Goal: Task Accomplishment & Management: Use online tool/utility

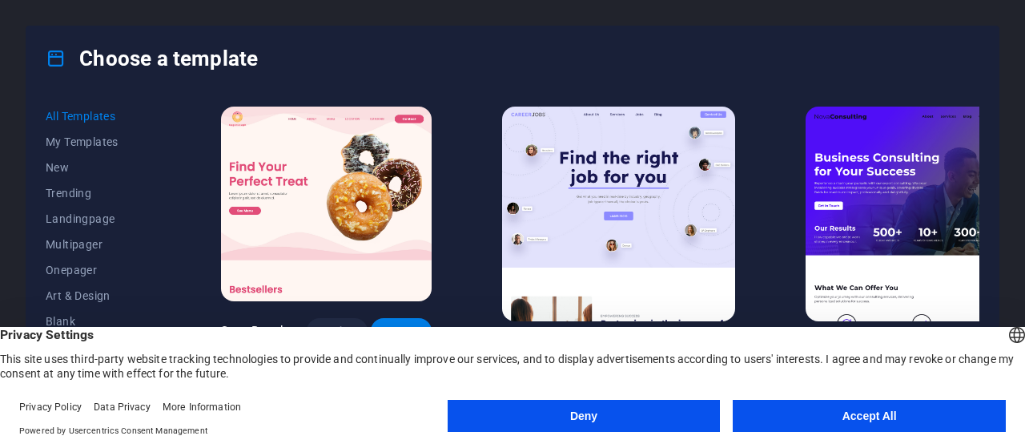
click at [801, 420] on button "Accept All" at bounding box center [869, 416] width 273 height 32
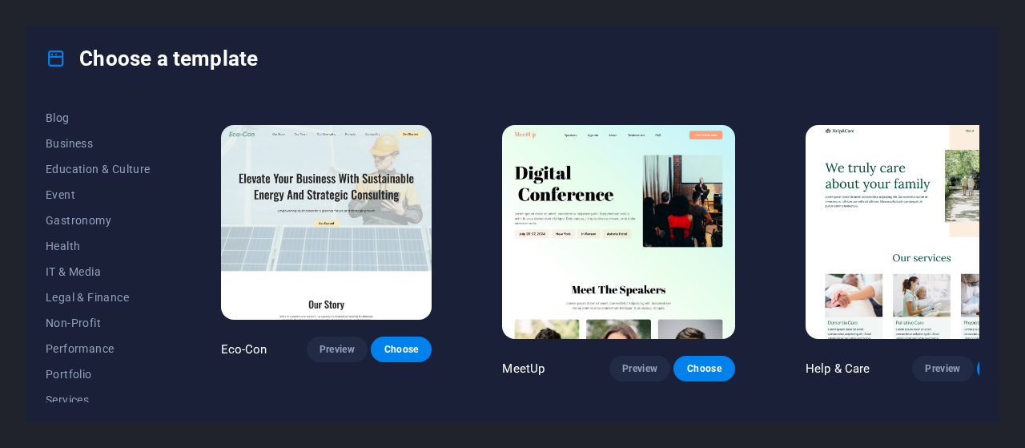
scroll to position [207, 0]
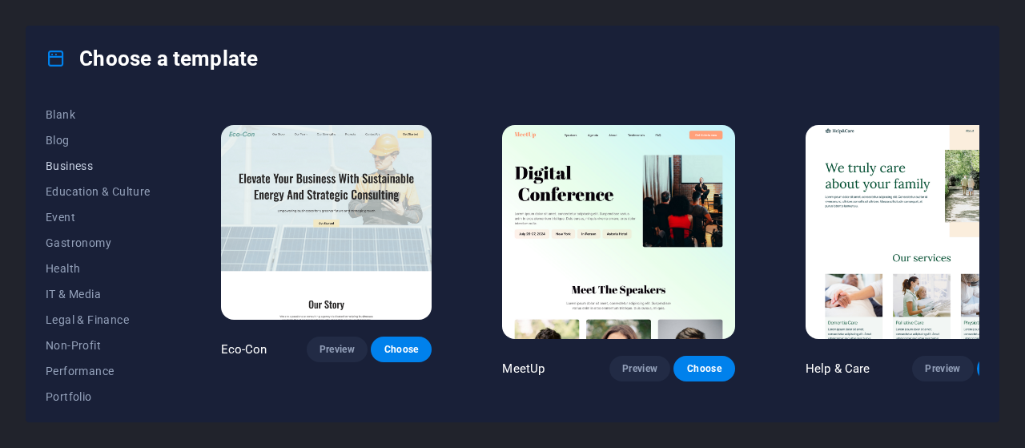
click at [74, 167] on span "Business" at bounding box center [98, 165] width 105 height 13
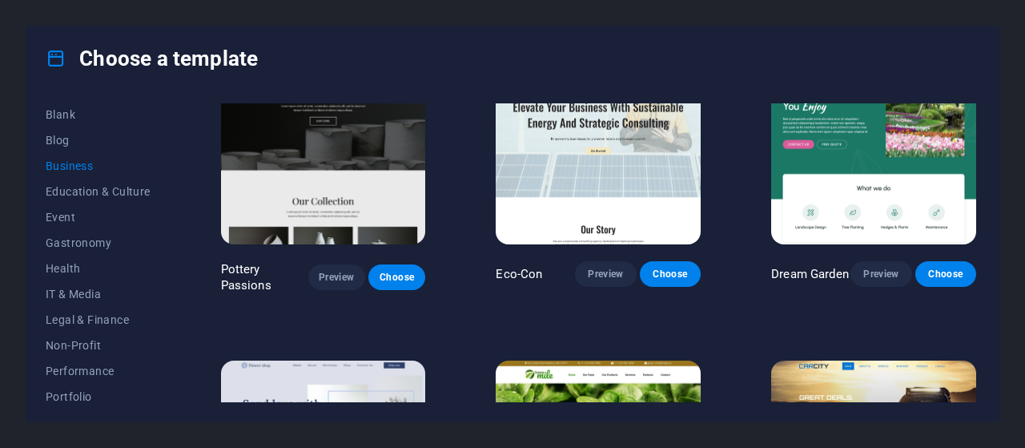
scroll to position [0, 0]
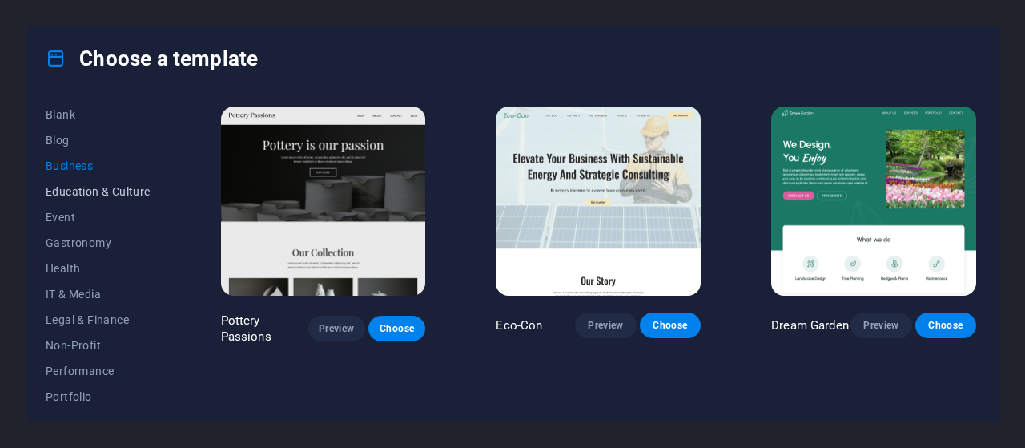
click at [85, 196] on span "Education & Culture" at bounding box center [98, 191] width 105 height 13
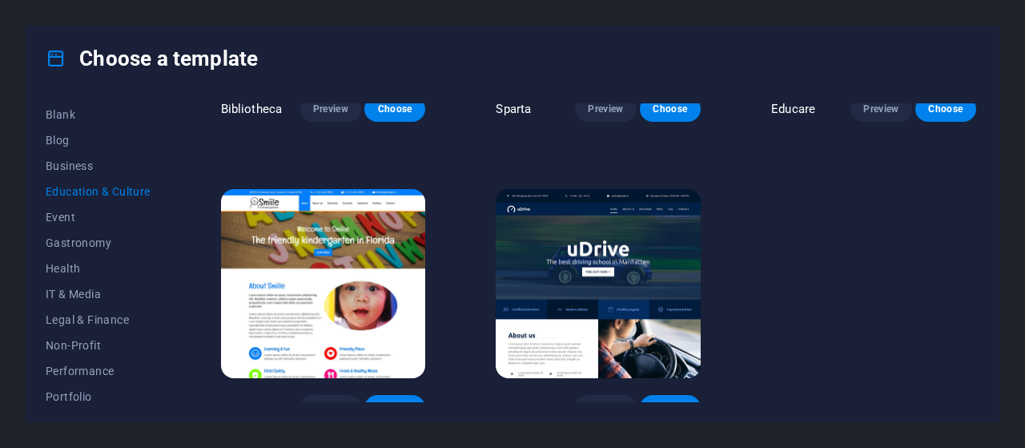
scroll to position [525, 0]
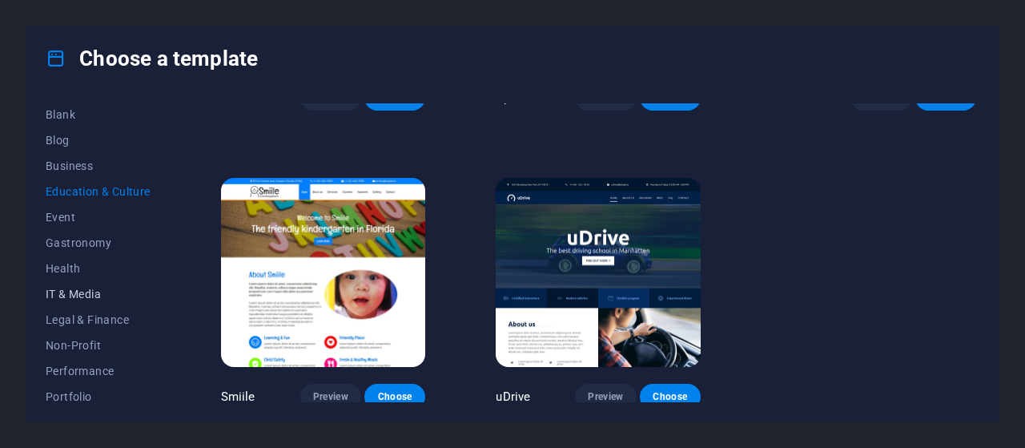
click at [74, 288] on span "IT & Media" at bounding box center [98, 294] width 105 height 13
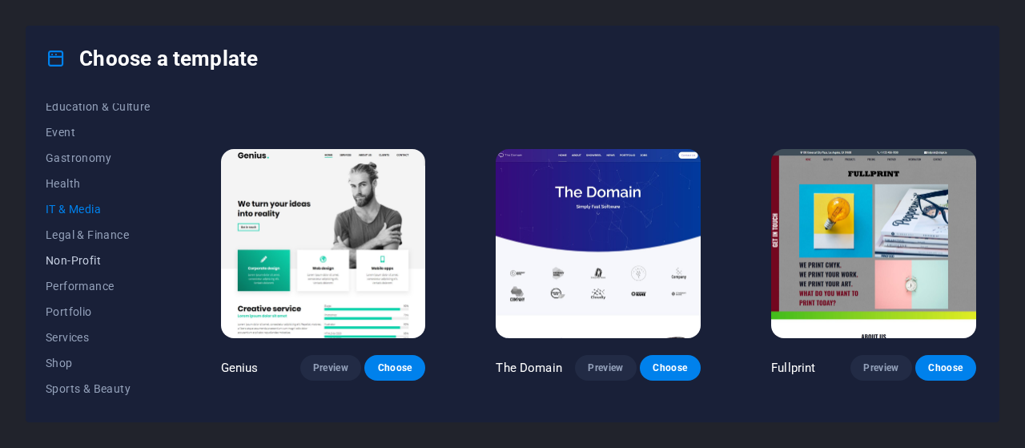
scroll to position [367, 0]
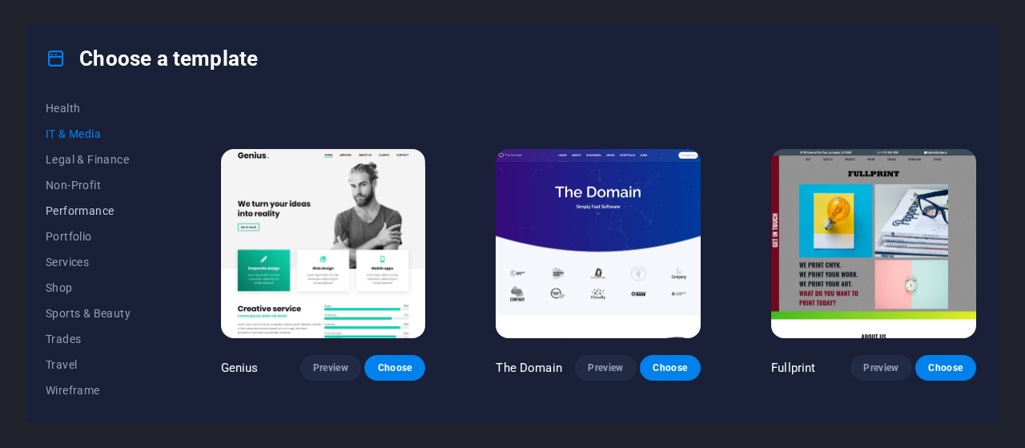
click at [75, 209] on span "Performance" at bounding box center [98, 210] width 105 height 13
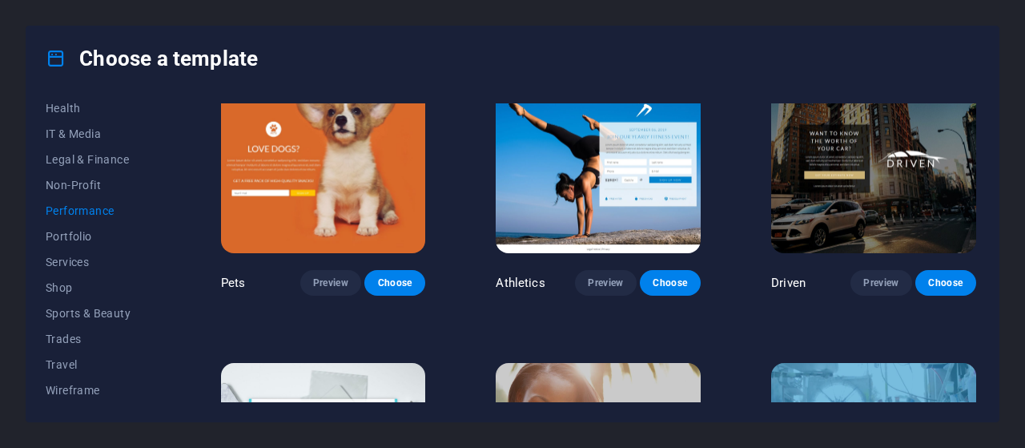
scroll to position [561, 0]
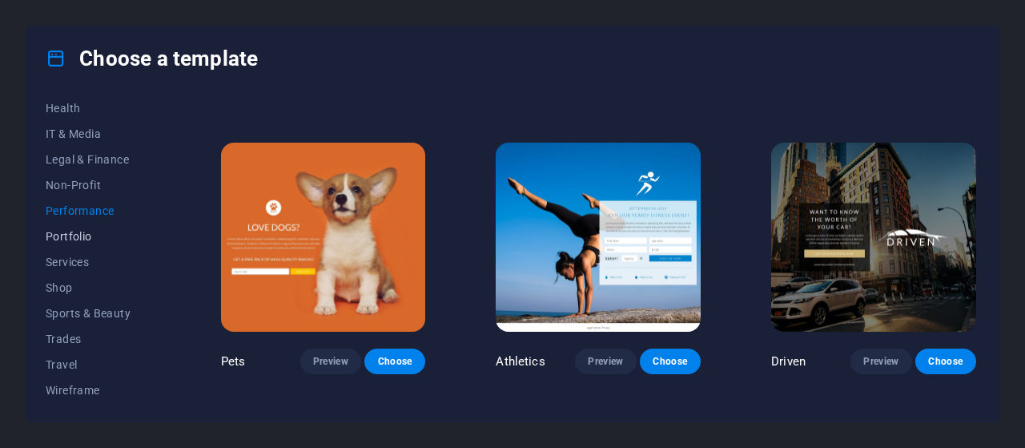
click at [77, 236] on span "Portfolio" at bounding box center [98, 236] width 105 height 13
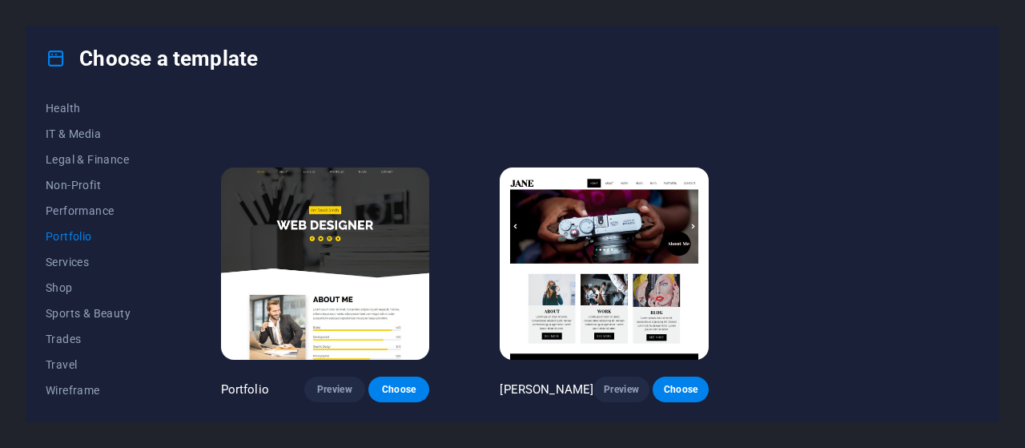
scroll to position [538, 0]
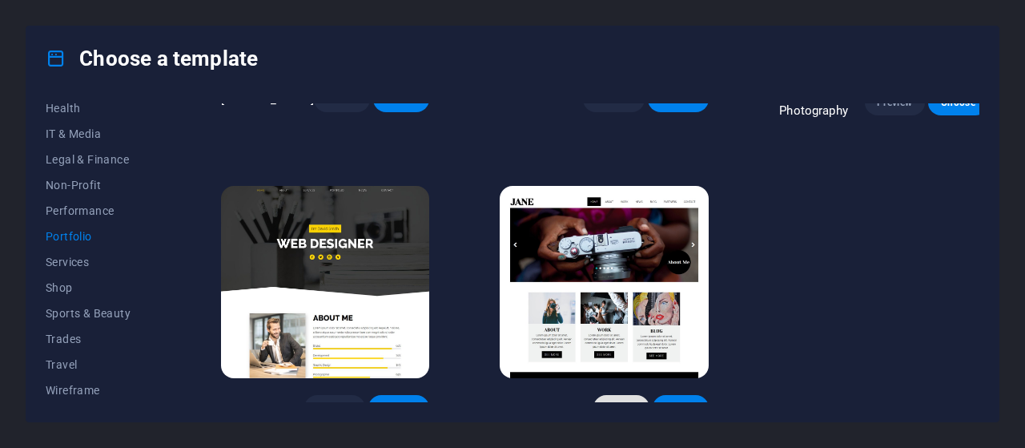
click at [606, 401] on span "Preview" at bounding box center [621, 407] width 30 height 13
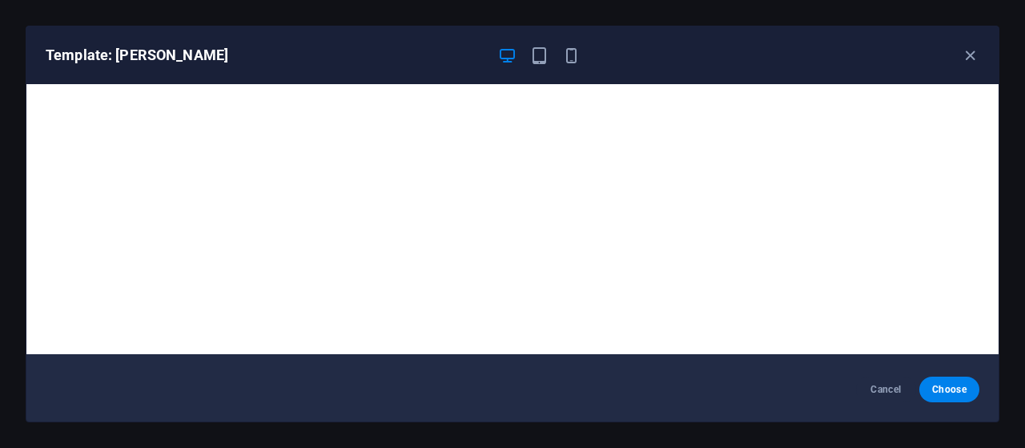
scroll to position [0, 0]
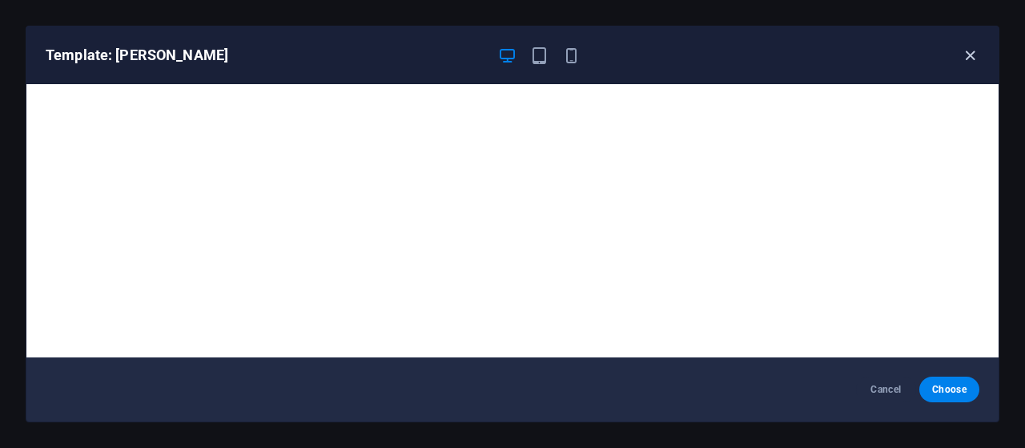
click at [968, 52] on icon "button" at bounding box center [970, 55] width 18 height 18
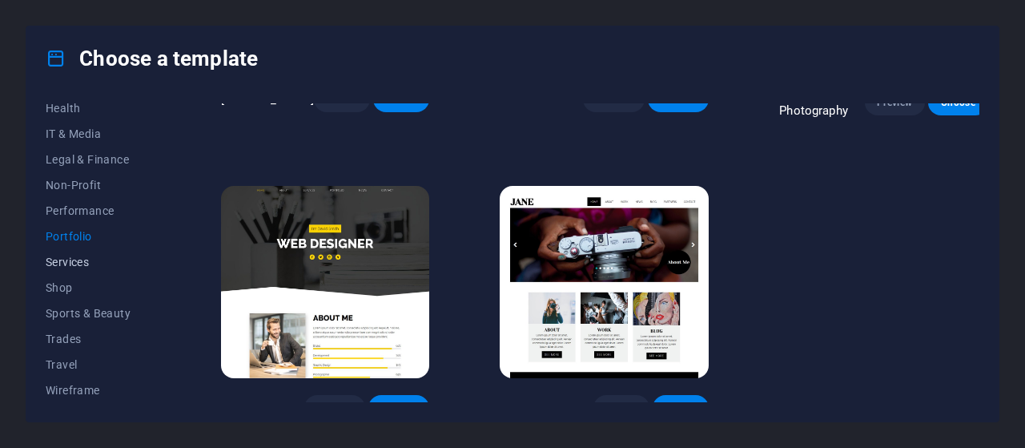
click at [70, 260] on span "Services" at bounding box center [98, 261] width 105 height 13
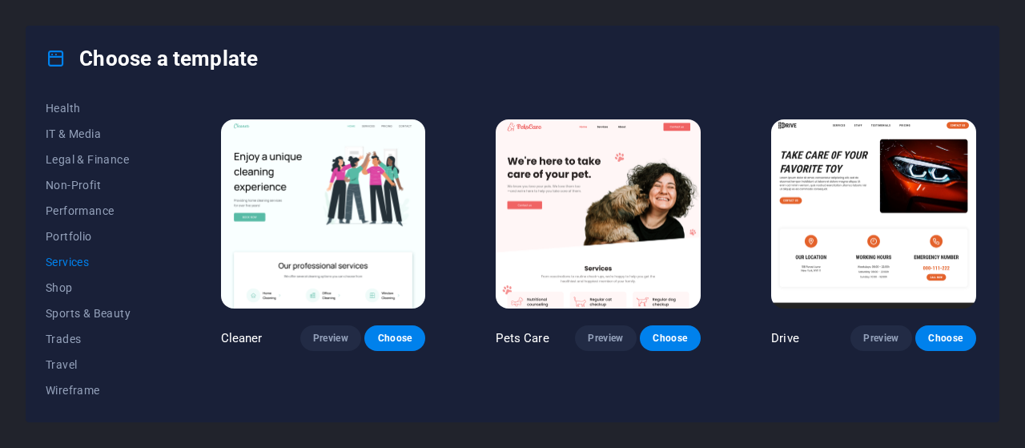
scroll to position [618, 0]
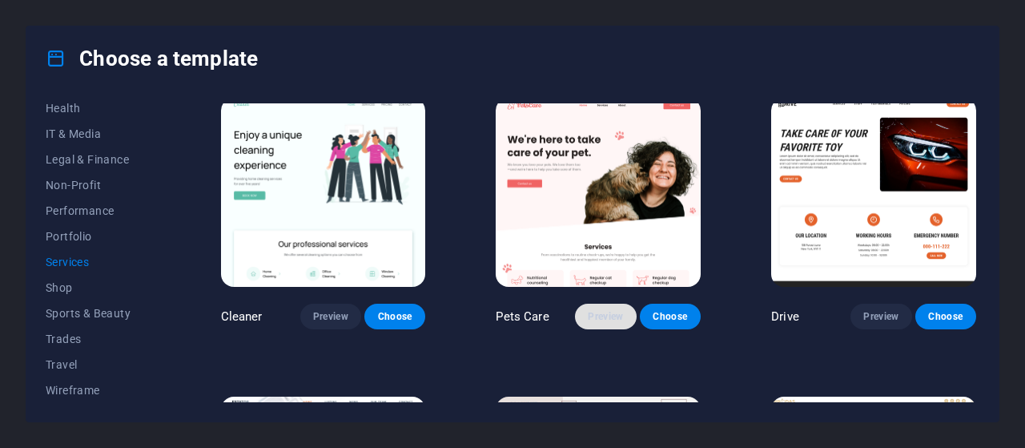
click at [613, 317] on button "Preview" at bounding box center [605, 317] width 61 height 26
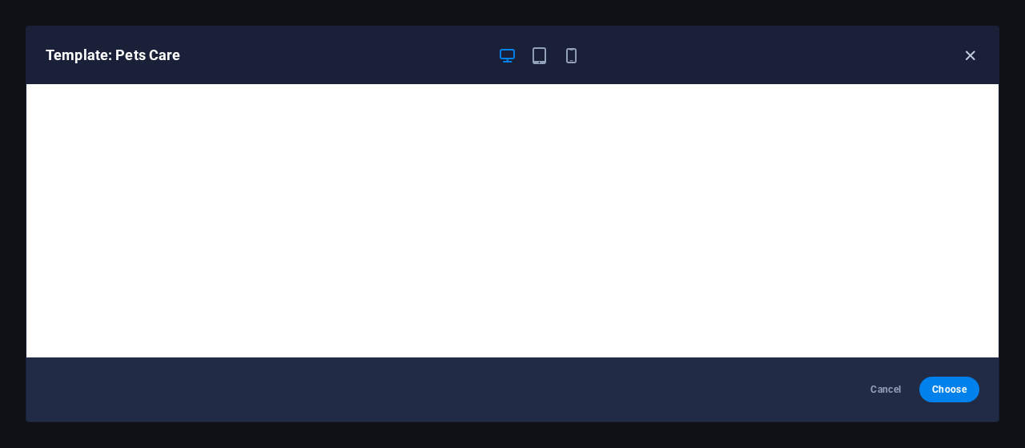
click at [969, 55] on icon "button" at bounding box center [970, 55] width 18 height 18
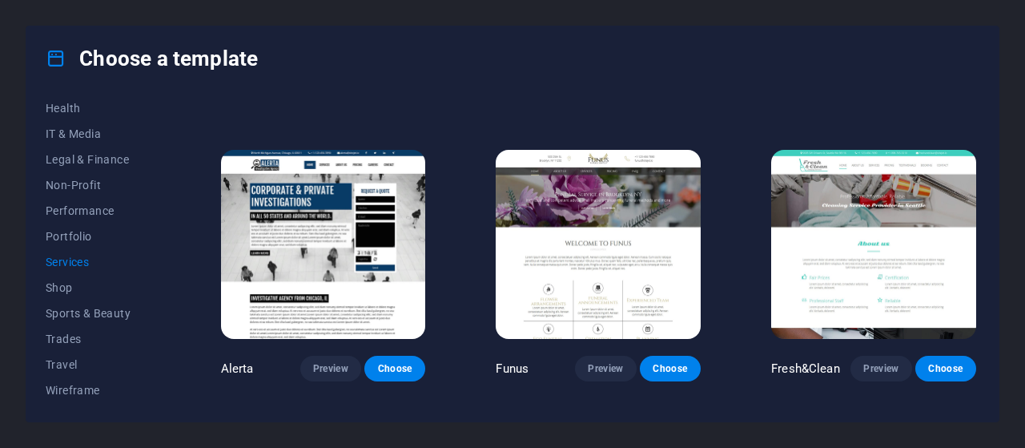
scroll to position [1499, 0]
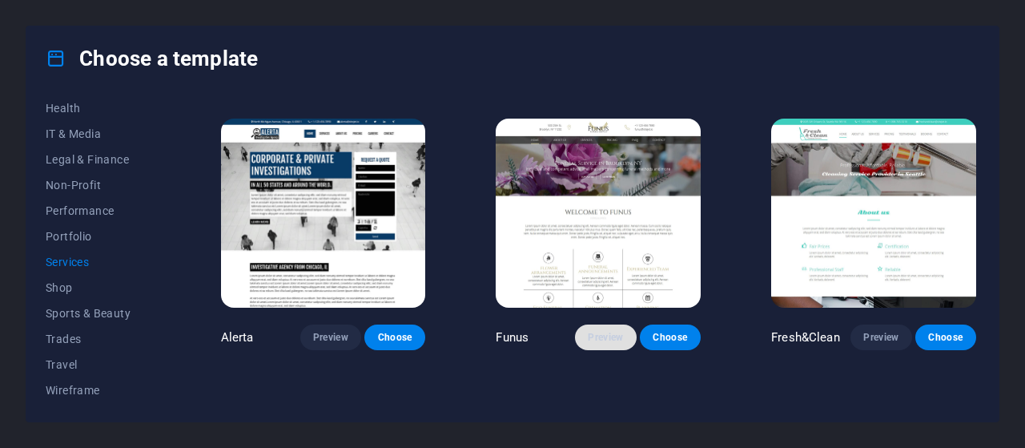
click at [599, 331] on span "Preview" at bounding box center [605, 337] width 35 height 13
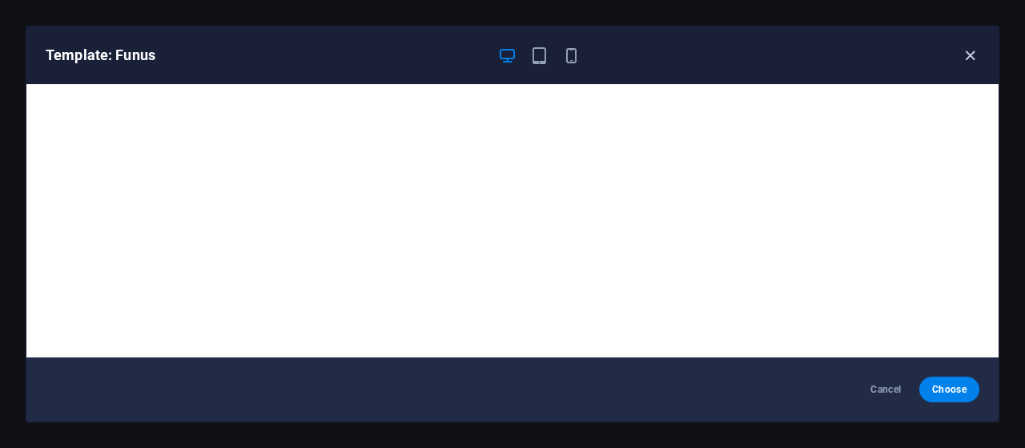
click at [969, 46] on icon "button" at bounding box center [970, 55] width 18 height 18
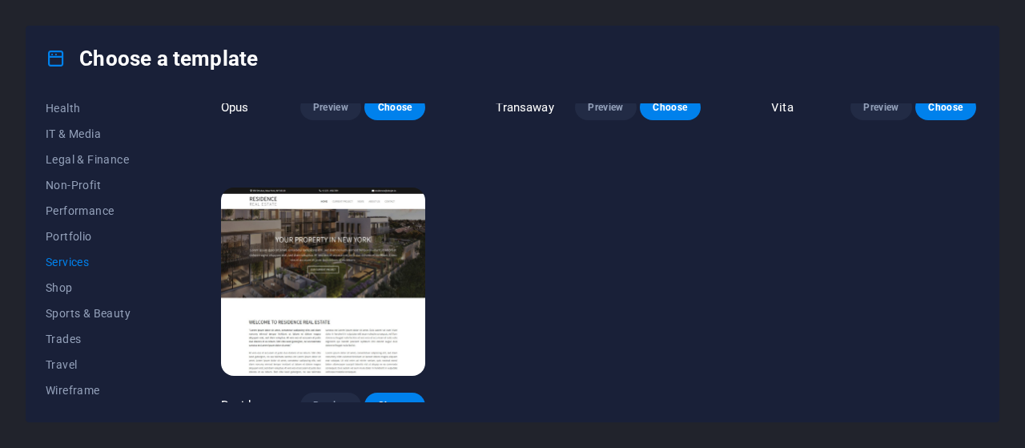
scroll to position [1708, 0]
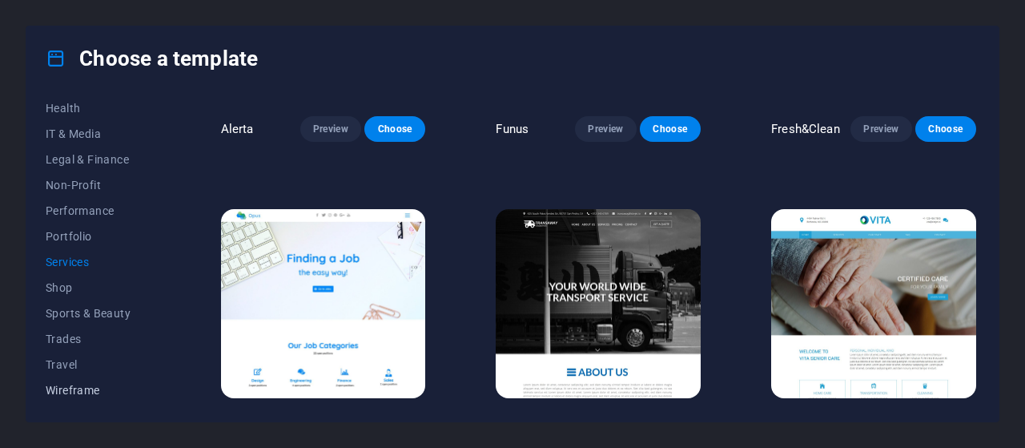
click at [64, 384] on span "Wireframe" at bounding box center [98, 390] width 105 height 13
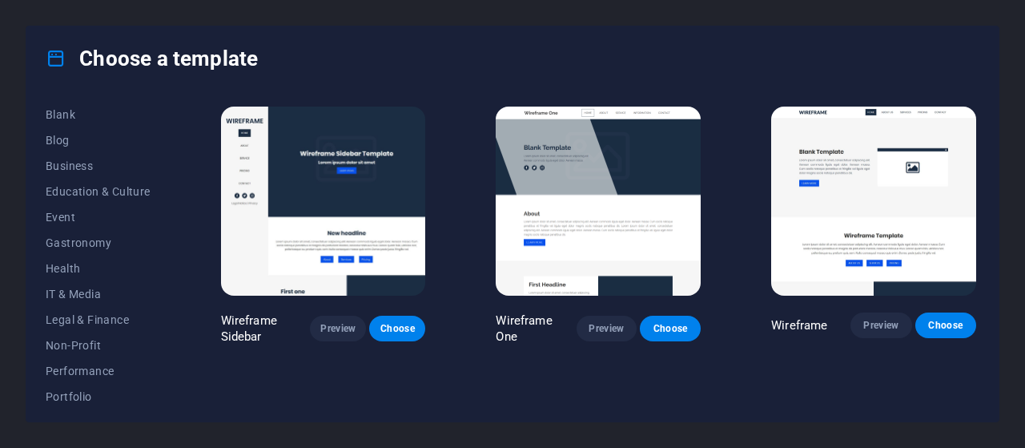
scroll to position [287, 0]
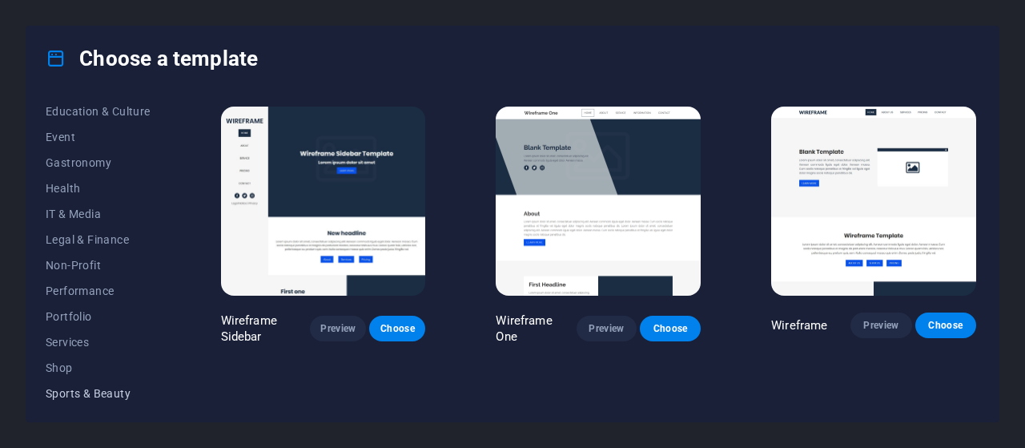
click at [63, 310] on span "Portfolio" at bounding box center [98, 316] width 105 height 13
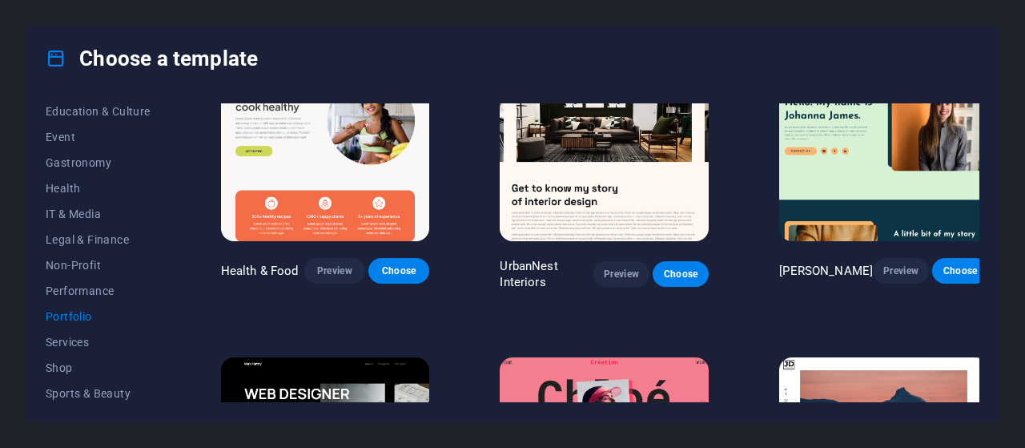
scroll to position [0, 0]
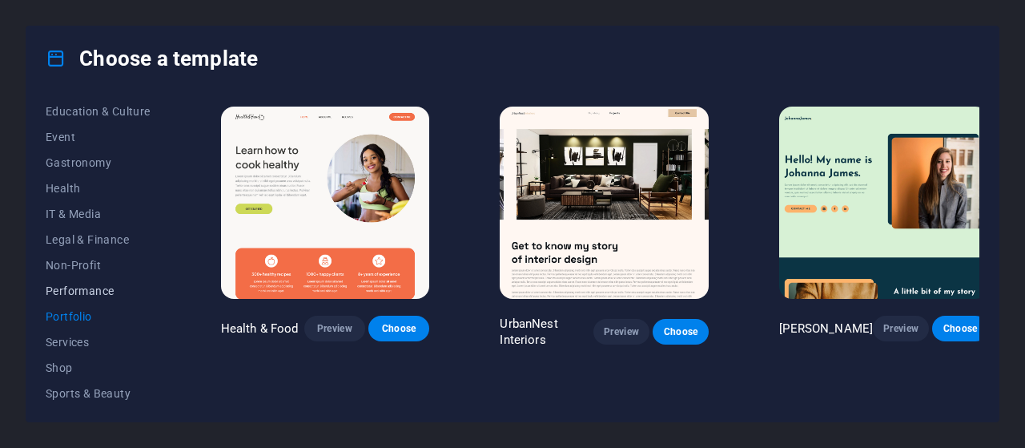
click at [66, 296] on span "Performance" at bounding box center [98, 290] width 105 height 13
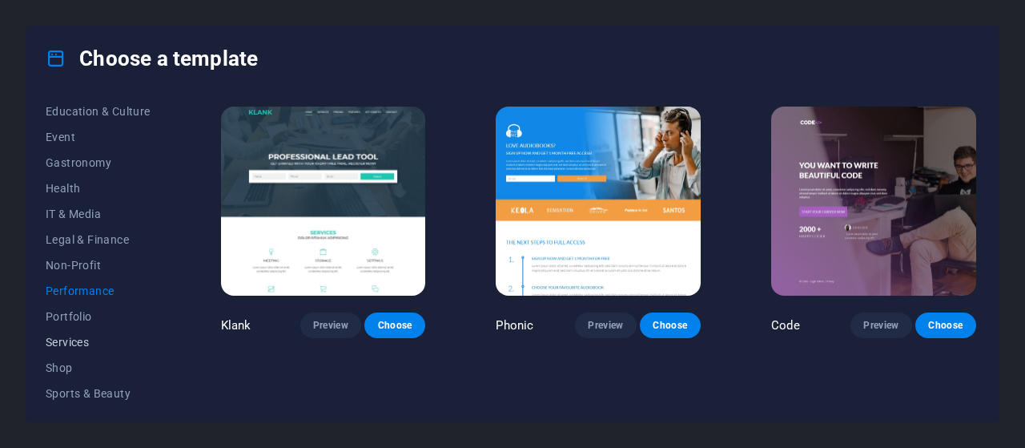
click at [66, 339] on span "Services" at bounding box center [98, 342] width 105 height 13
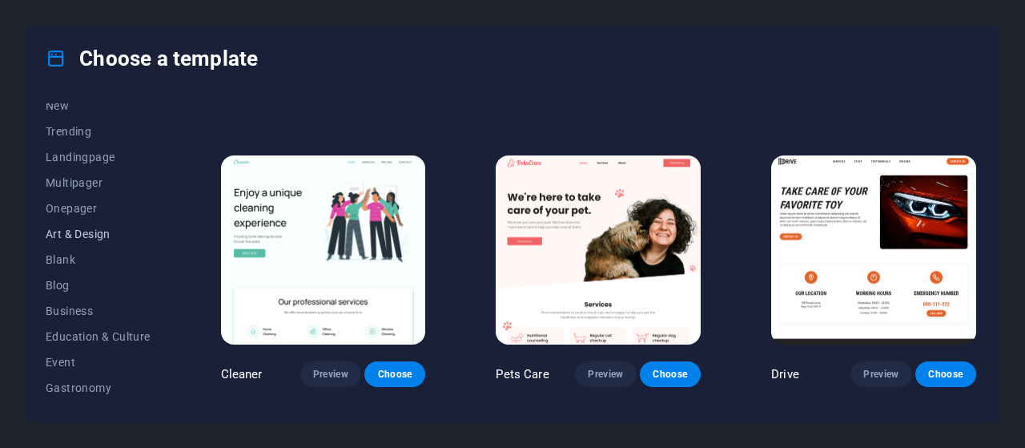
scroll to position [80, 0]
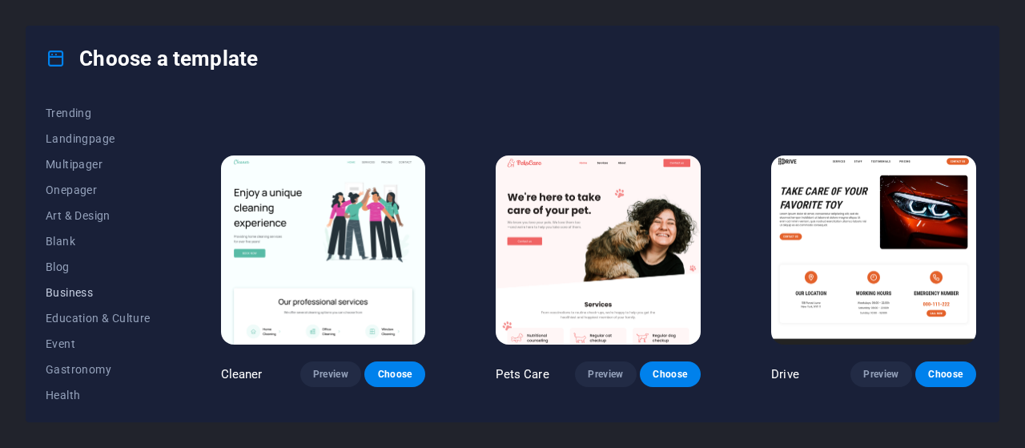
click at [67, 292] on span "Business" at bounding box center [98, 292] width 105 height 13
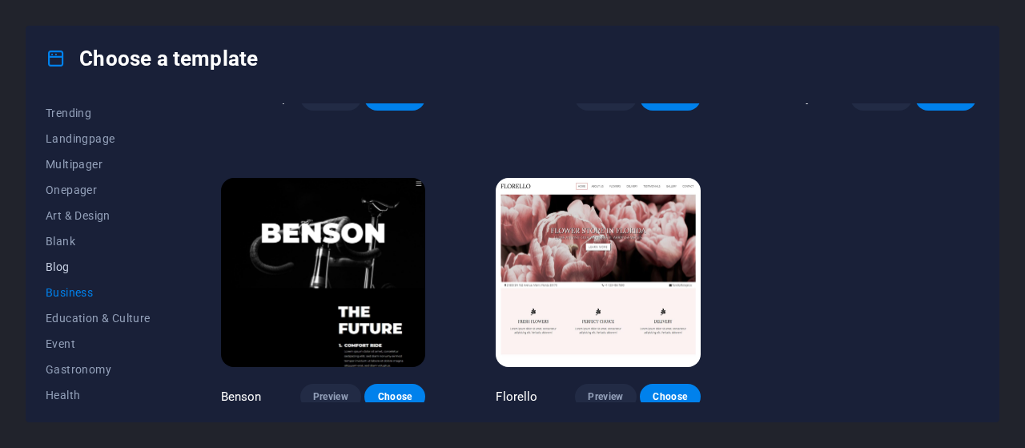
scroll to position [240, 0]
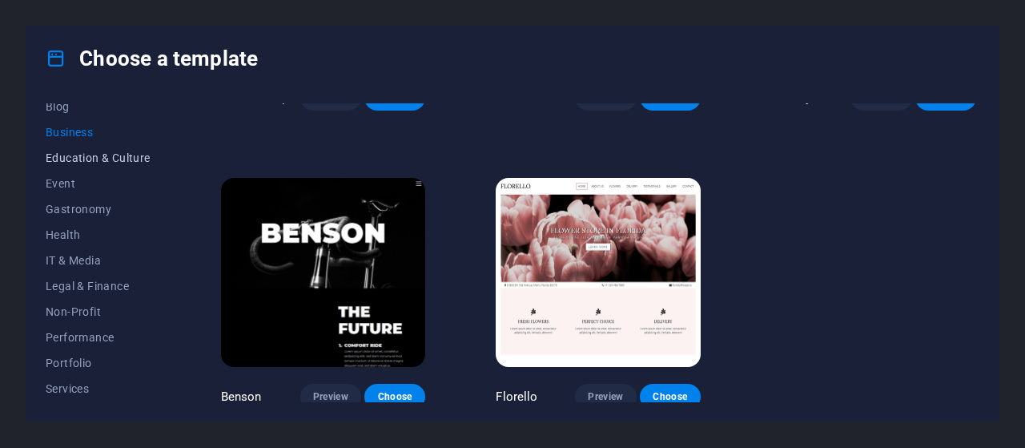
click at [67, 163] on span "Education & Culture" at bounding box center [98, 157] width 105 height 13
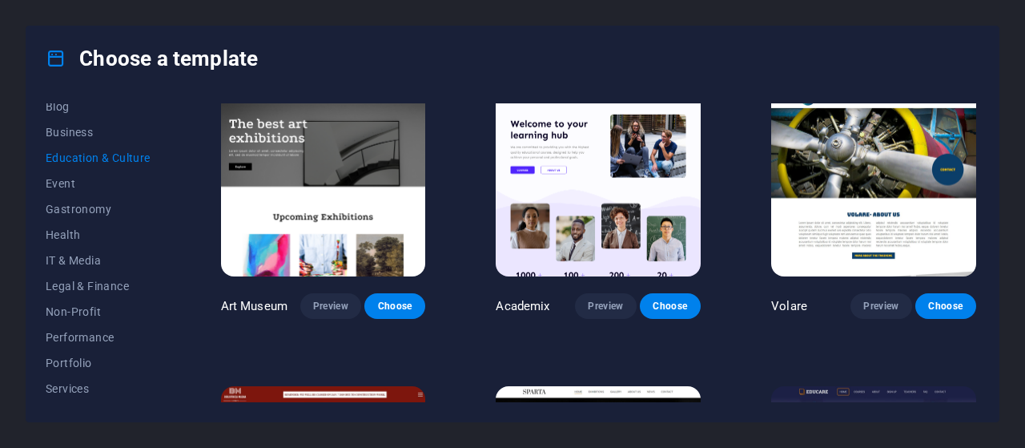
scroll to position [0, 0]
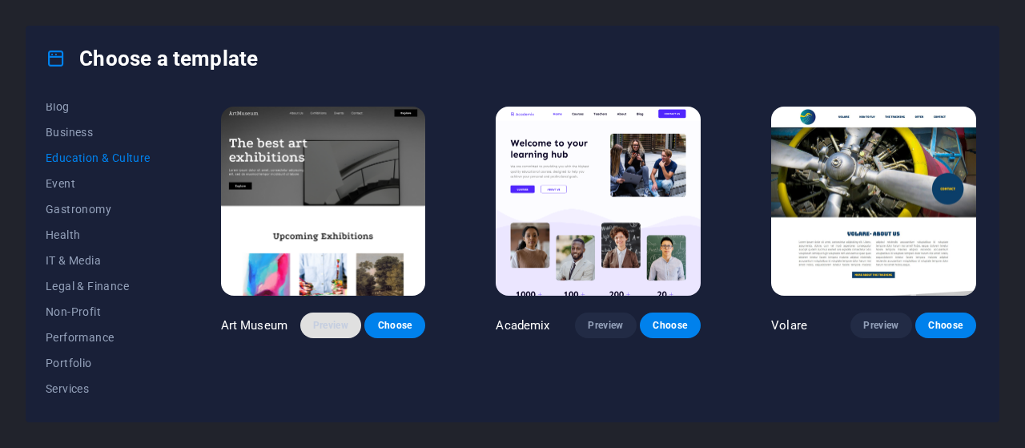
click at [326, 323] on span "Preview" at bounding box center [330, 325] width 35 height 13
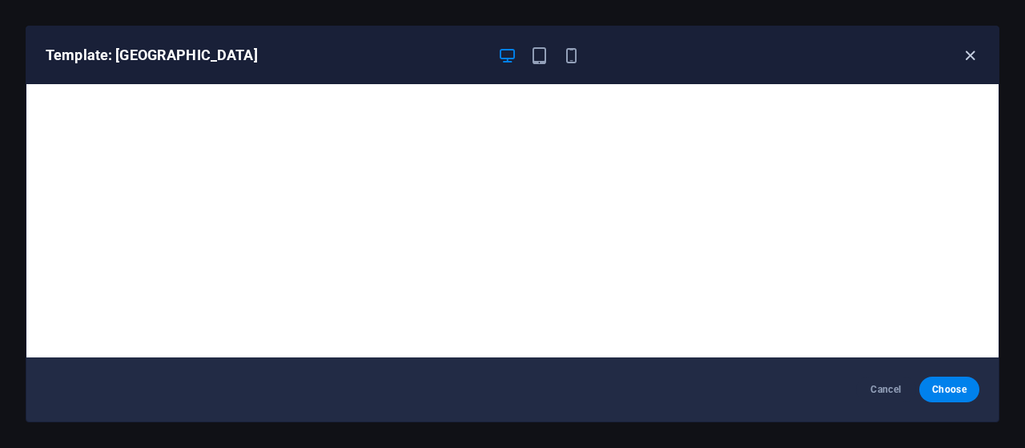
click at [970, 58] on icon "button" at bounding box center [970, 55] width 18 height 18
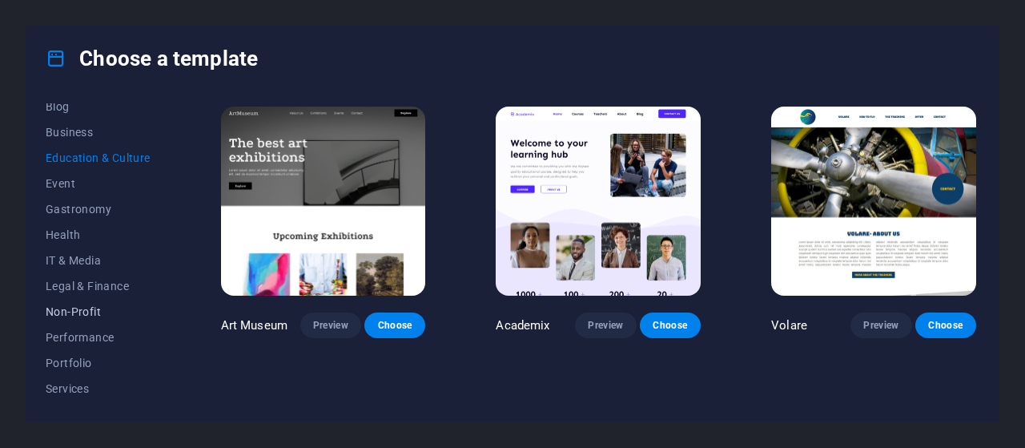
scroll to position [320, 0]
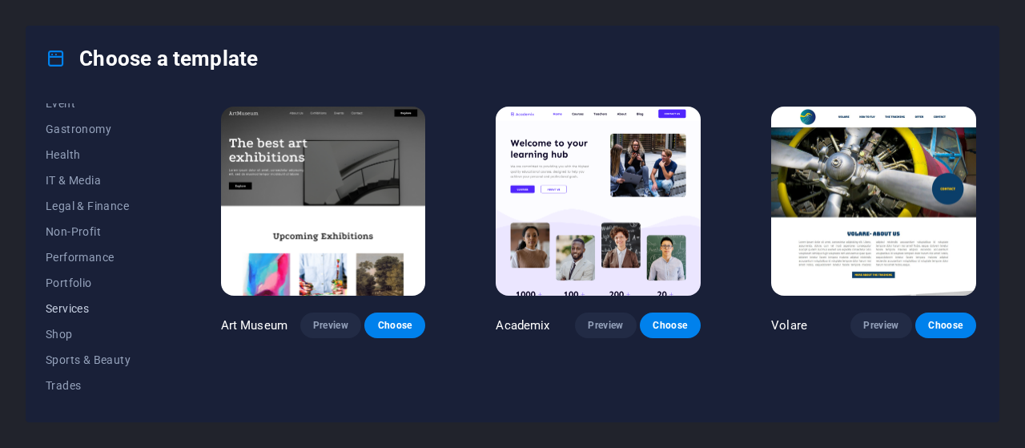
click at [68, 308] on span "Services" at bounding box center [98, 308] width 105 height 13
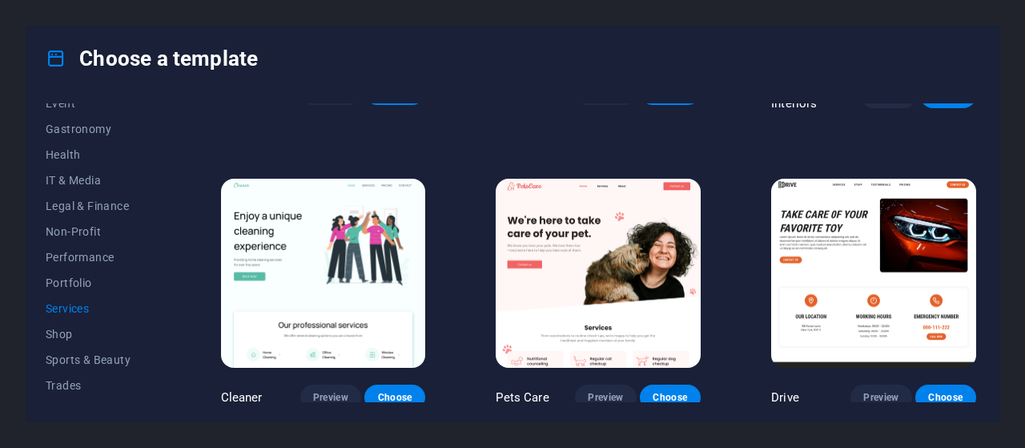
scroll to position [561, 0]
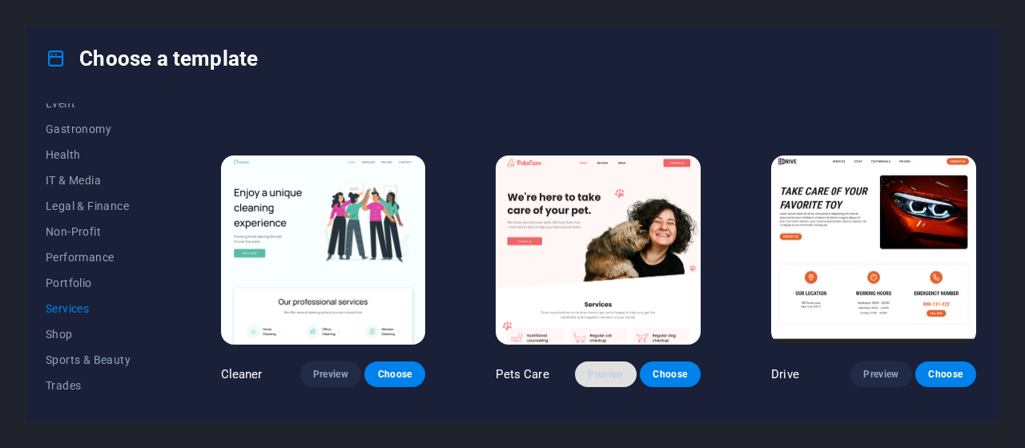
click at [604, 368] on span "Preview" at bounding box center [605, 374] width 35 height 13
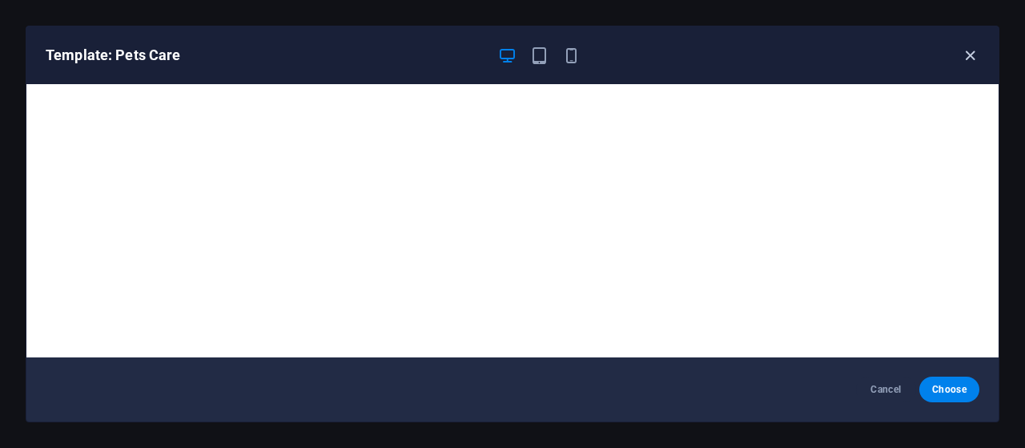
click at [971, 54] on icon "button" at bounding box center [970, 55] width 18 height 18
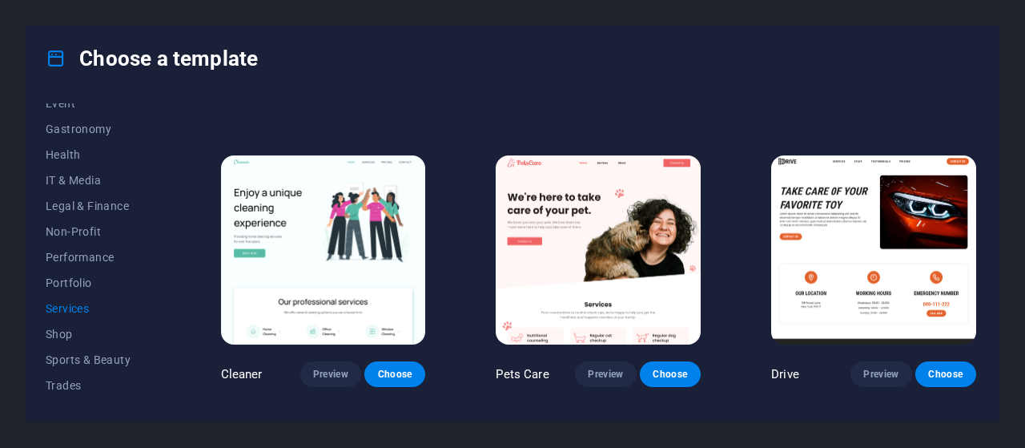
drag, startPoint x: 621, startPoint y: 255, endPoint x: 528, endPoint y: 368, distance: 146.1
drag, startPoint x: 528, startPoint y: 368, endPoint x: 585, endPoint y: 372, distance: 57.1
drag, startPoint x: 585, startPoint y: 372, endPoint x: 368, endPoint y: 126, distance: 328.0
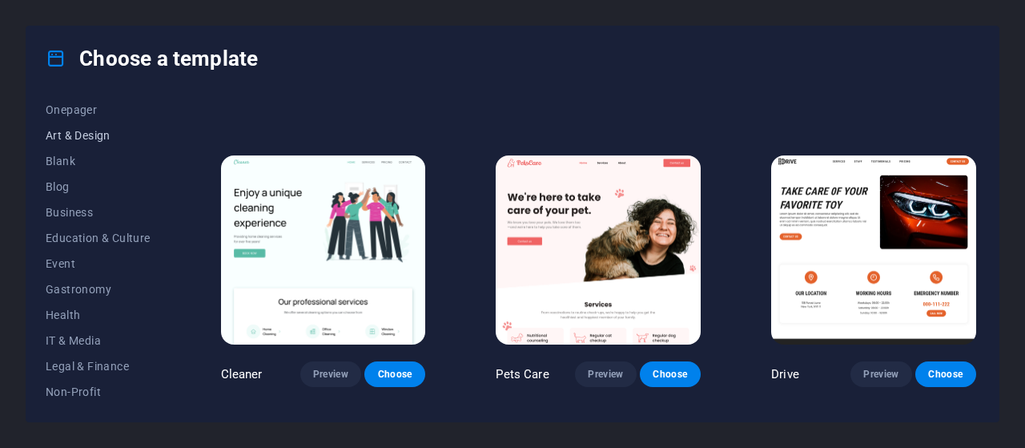
click at [75, 139] on span "Art & Design" at bounding box center [98, 135] width 105 height 13
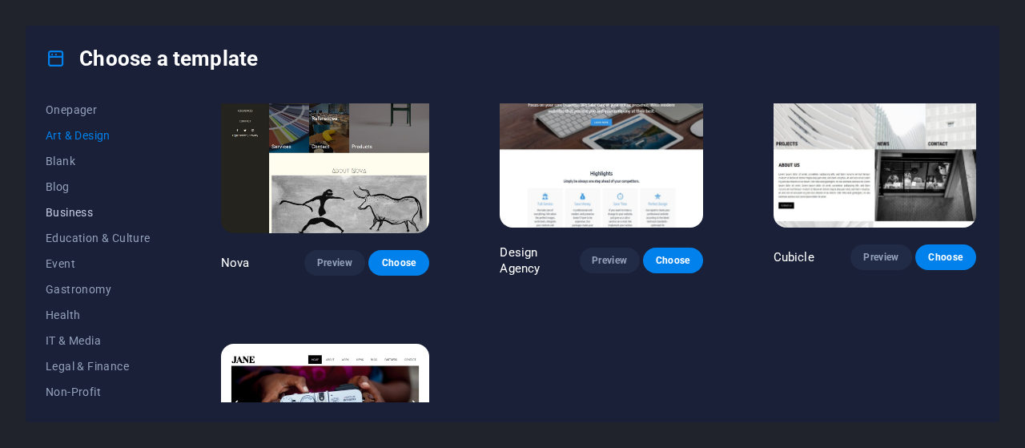
scroll to position [0, 0]
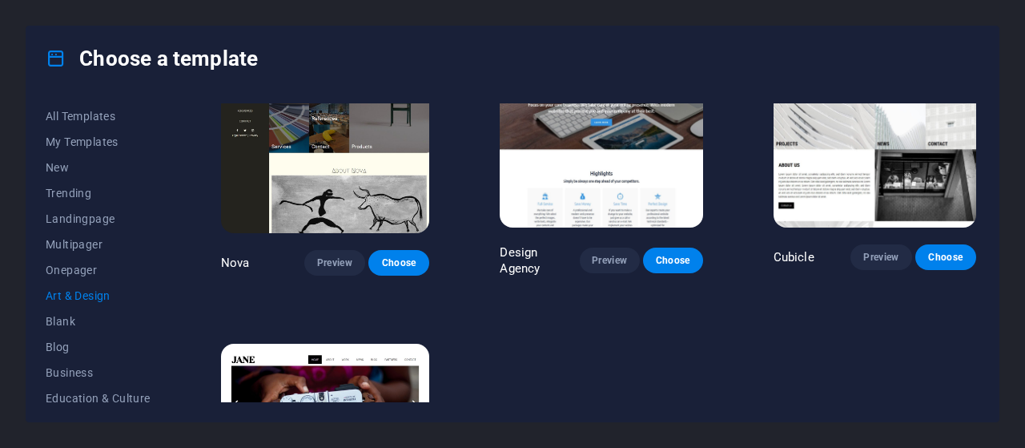
click at [77, 296] on span "Art & Design" at bounding box center [98, 295] width 105 height 13
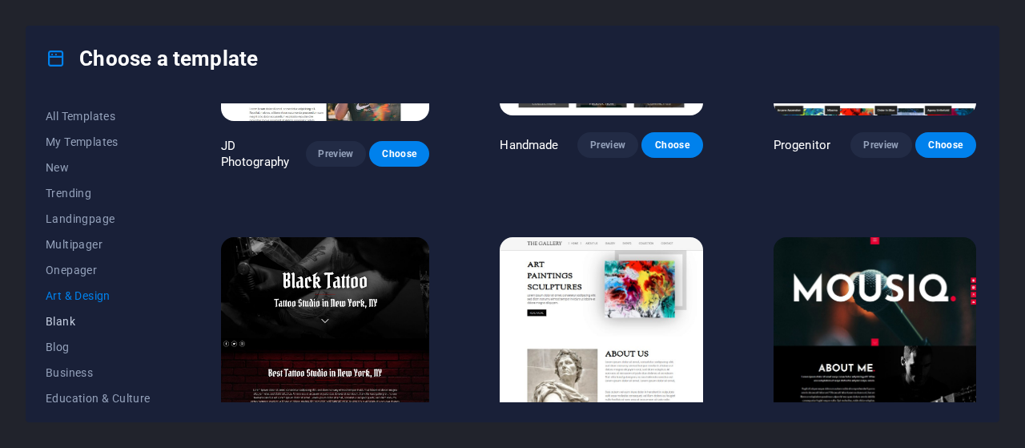
scroll to position [80, 0]
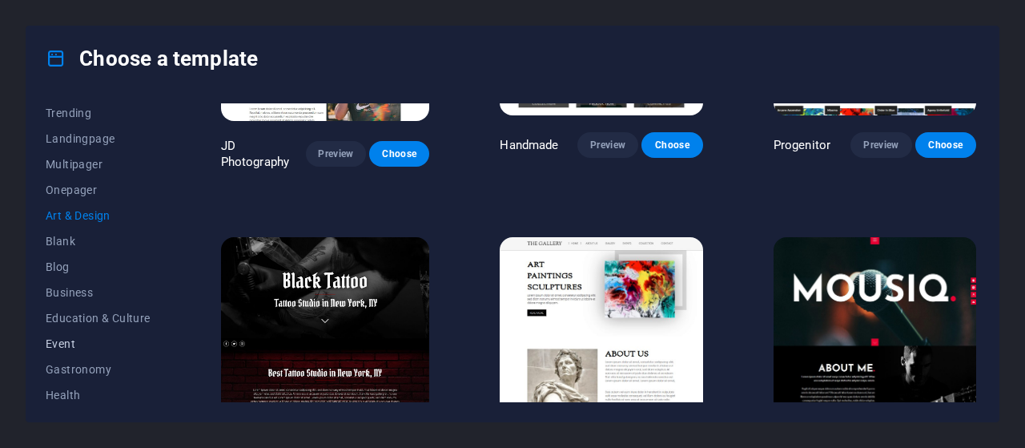
click at [64, 347] on span "Event" at bounding box center [98, 343] width 105 height 13
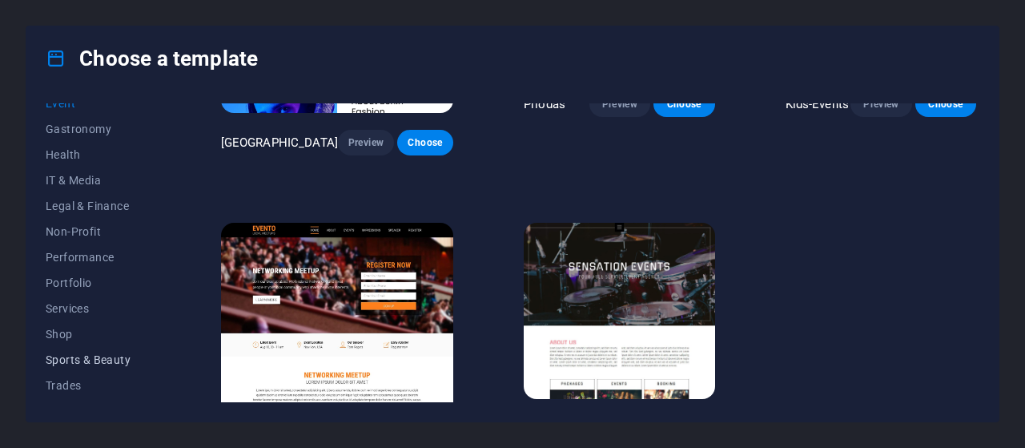
scroll to position [367, 0]
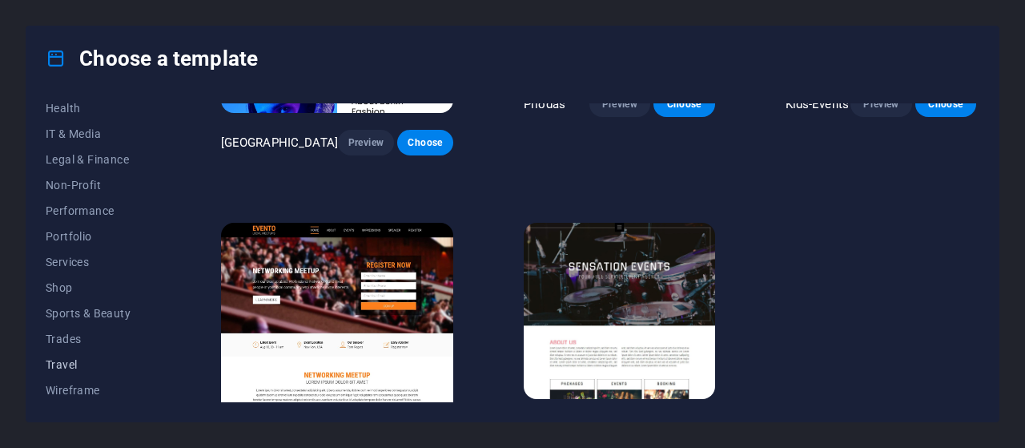
click at [62, 363] on span "Travel" at bounding box center [98, 364] width 105 height 13
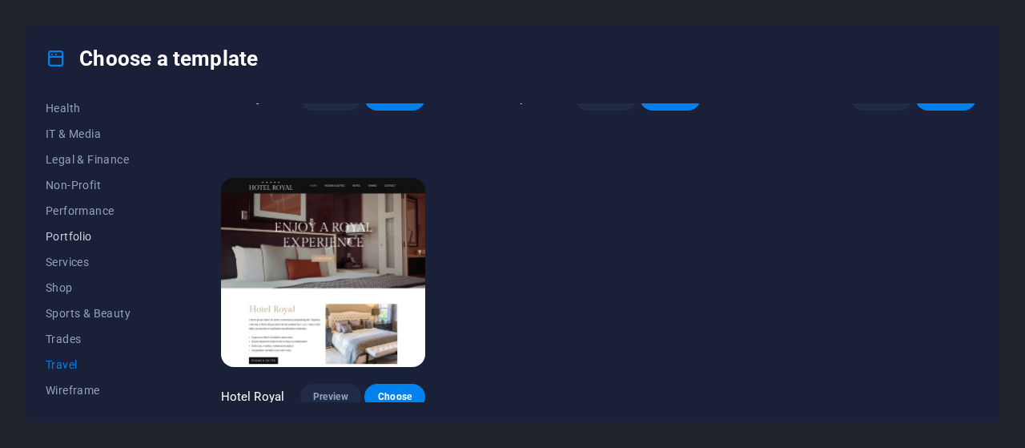
scroll to position [0, 0]
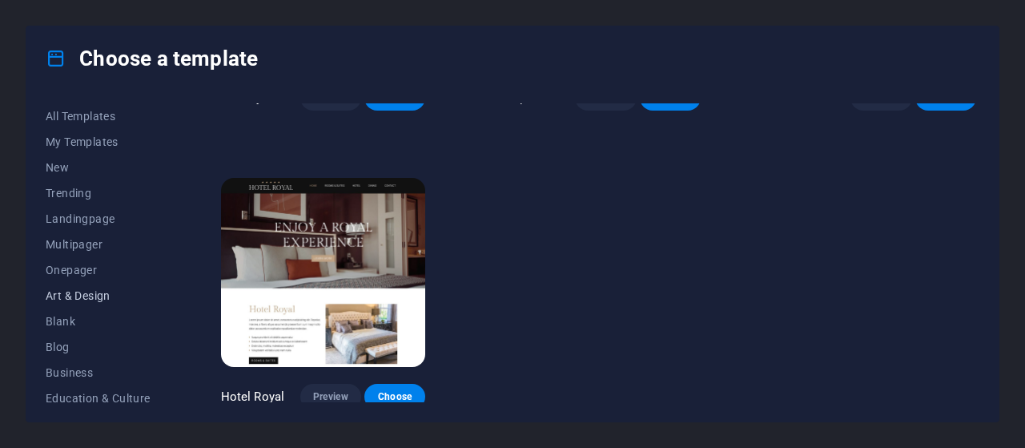
click at [54, 297] on span "Art & Design" at bounding box center [98, 295] width 105 height 13
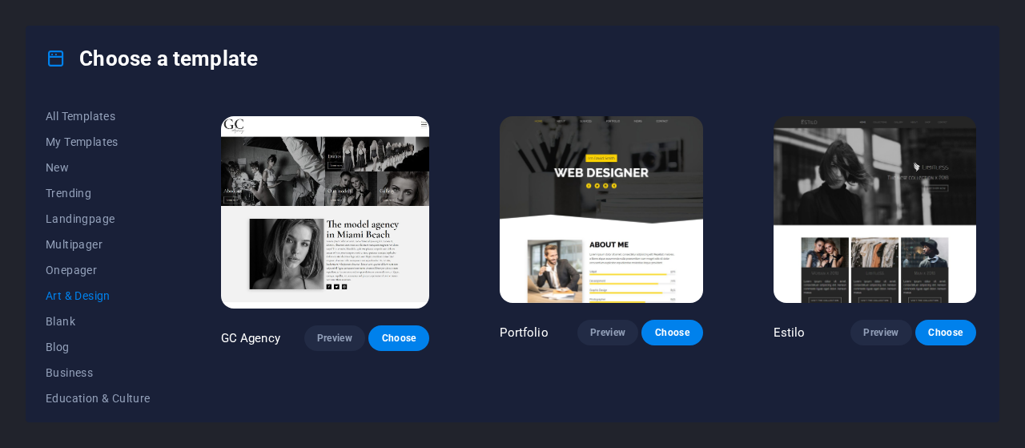
scroll to position [881, 0]
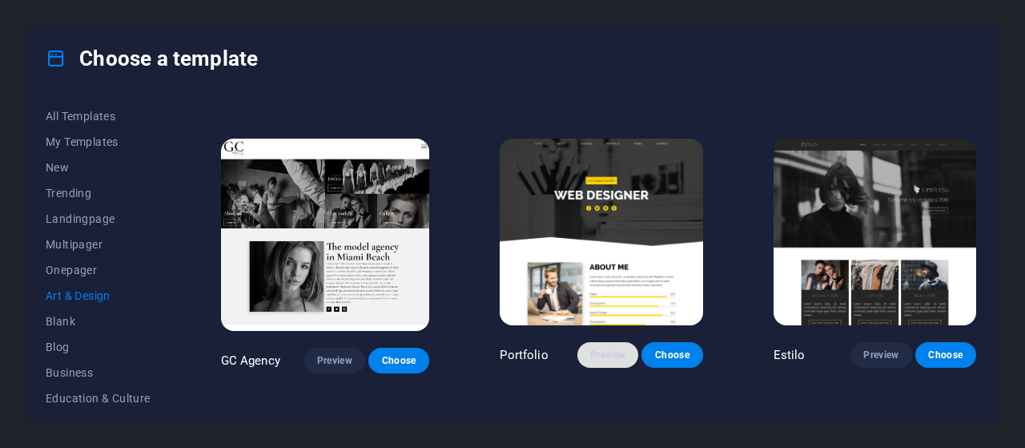
click at [611, 348] on span "Preview" at bounding box center [607, 354] width 35 height 13
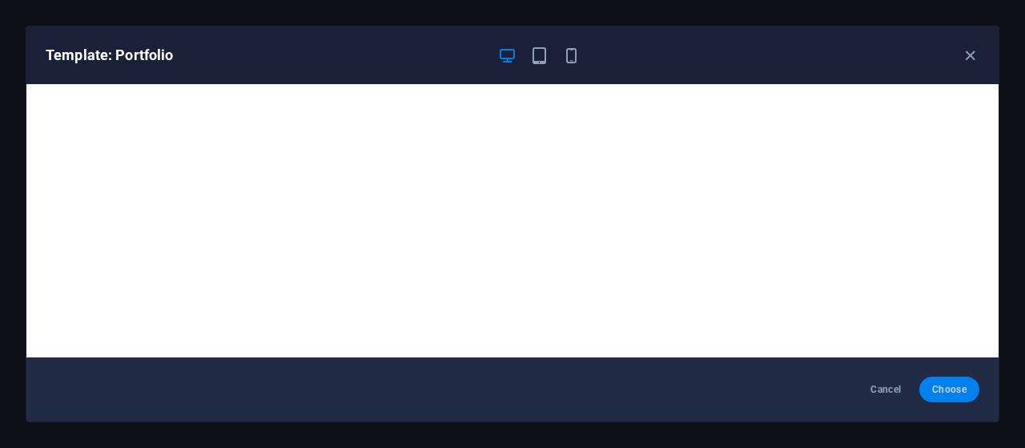
click at [946, 392] on span "Choose" at bounding box center [949, 389] width 34 height 13
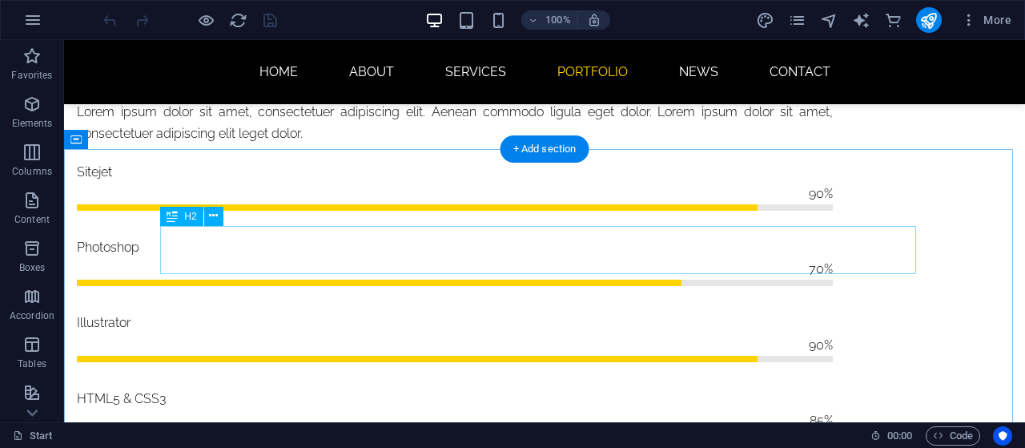
scroll to position [1602, 0]
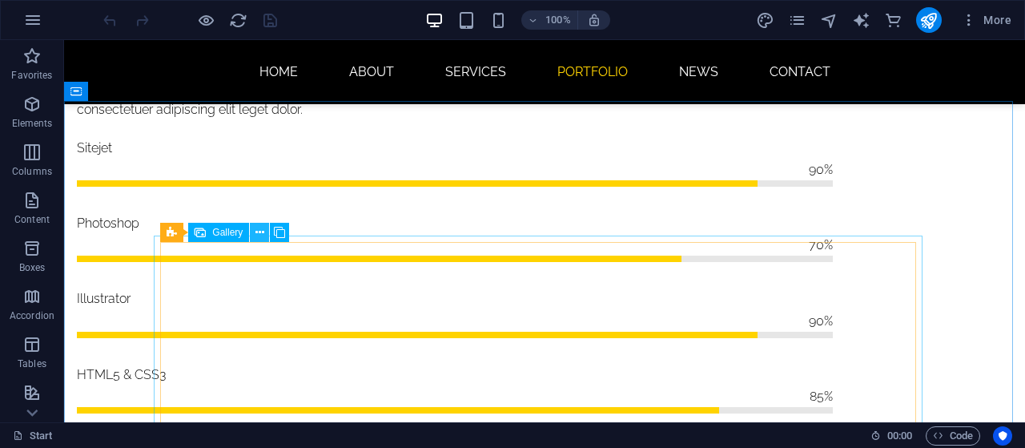
click at [259, 231] on icon at bounding box center [259, 232] width 9 height 17
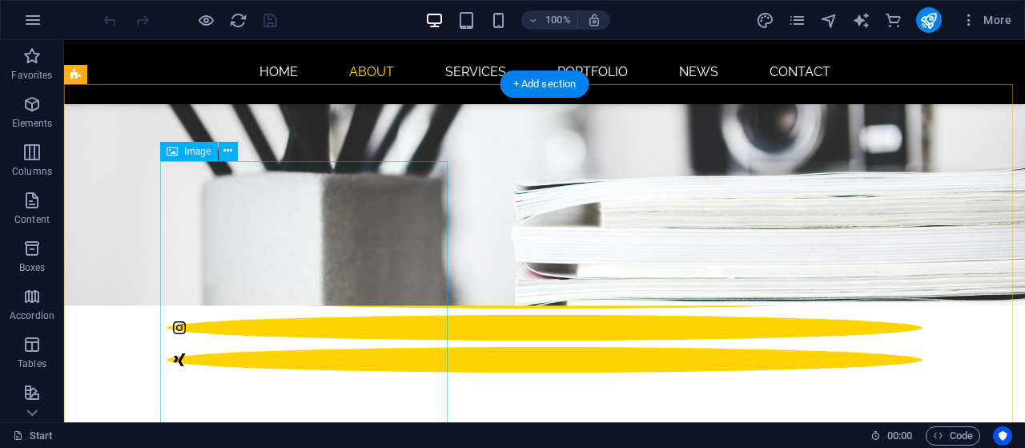
scroll to position [481, 0]
